Goal: Transaction & Acquisition: Book appointment/travel/reservation

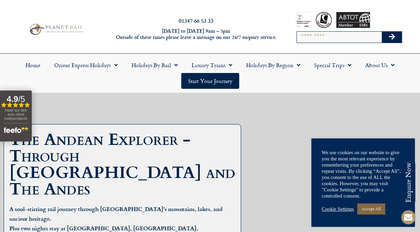
click at [312, 155] on link "Accept All" at bounding box center [371, 209] width 28 height 11
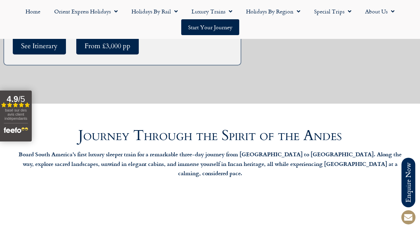
scroll to position [210, 0]
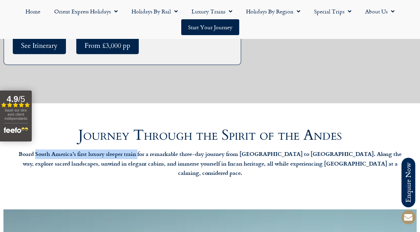
drag, startPoint x: 38, startPoint y: 151, endPoint x: 142, endPoint y: 151, distance: 103.8
click at [142, 151] on strong "Board South America’s first luxury sleeper train for a remarkable three-day jou…" at bounding box center [210, 163] width 383 height 27
copy strong "South America’s first luxury sleeper train"
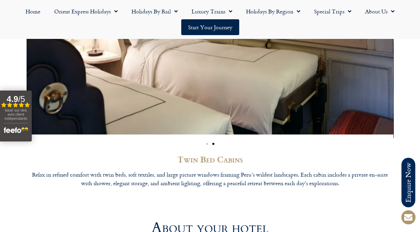
scroll to position [2244, 0]
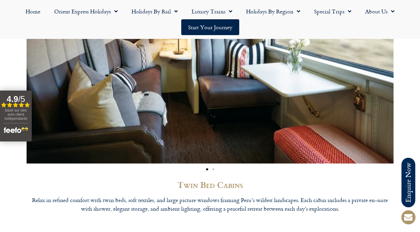
click at [9, 51] on div "Twin Bed Cabins Relax in refined comfort with twin beds, soft textiles, and lar…" at bounding box center [210, 65] width 420 height 318
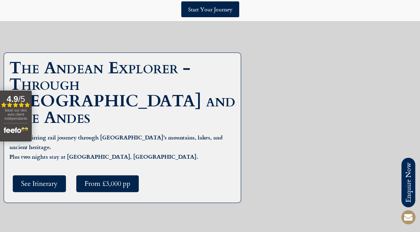
scroll to position [0, 0]
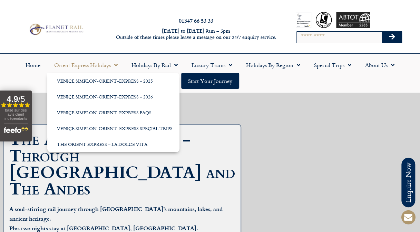
click at [114, 65] on span "Menu" at bounding box center [114, 65] width 7 height 12
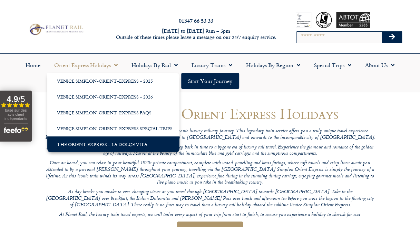
click at [107, 142] on link "The Orient Express – La Dolce Vita" at bounding box center [113, 145] width 132 height 16
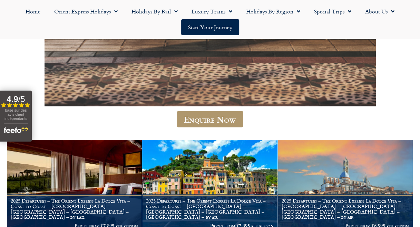
scroll to position [524, 0]
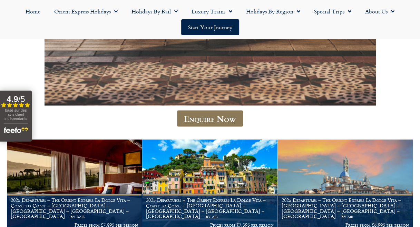
click at [206, 124] on link "Enquire Now" at bounding box center [210, 118] width 66 height 16
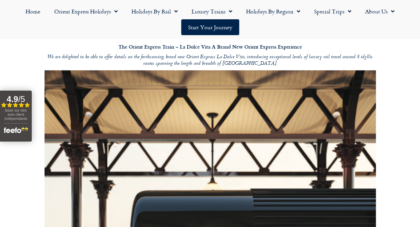
scroll to position [0, 0]
